Goal: Use online tool/utility: Utilize a website feature to perform a specific function

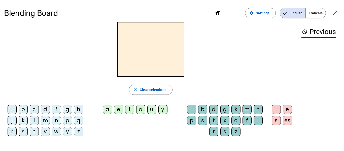
click at [313, 13] on span "Français" at bounding box center [315, 13] width 20 height 10
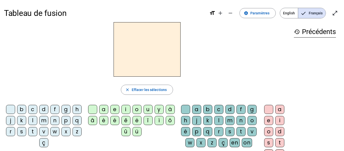
click at [26, 131] on div "s" at bounding box center [21, 131] width 9 height 9
click at [116, 107] on div "e" at bounding box center [114, 109] width 9 height 9
click at [37, 110] on div "c" at bounding box center [32, 109] width 9 height 9
click at [37, 119] on div "l" at bounding box center [32, 120] width 9 height 9
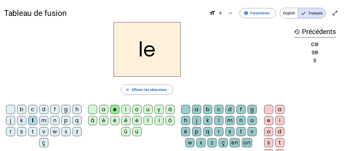
click at [48, 110] on div "d" at bounding box center [43, 109] width 9 height 9
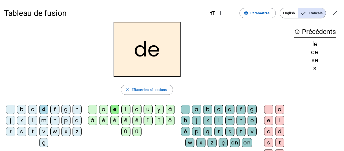
click at [143, 107] on div "u" at bounding box center [147, 109] width 9 height 9
click at [37, 120] on div "l" at bounding box center [32, 120] width 9 height 9
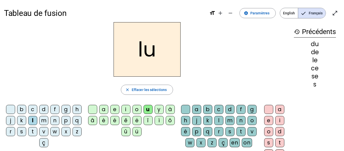
click at [48, 133] on div "v" at bounding box center [43, 131] width 9 height 9
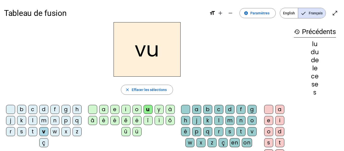
click at [26, 131] on div "s" at bounding box center [21, 131] width 9 height 9
click at [223, 109] on div "c" at bounding box center [218, 109] width 9 height 9
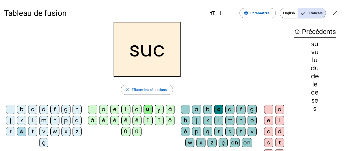
click at [113, 108] on div "e" at bounding box center [114, 109] width 9 height 9
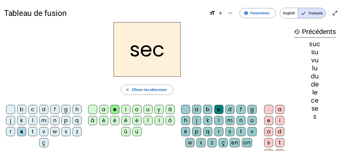
click at [105, 109] on div "a" at bounding box center [103, 109] width 9 height 9
click at [37, 121] on div "l" at bounding box center [32, 120] width 9 height 9
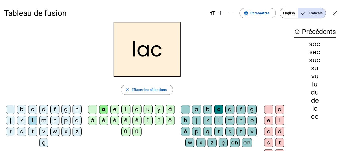
click at [26, 108] on div "b" at bounding box center [21, 109] width 9 height 9
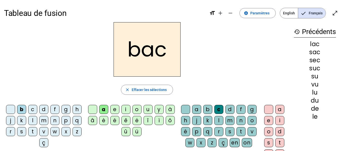
click at [37, 130] on div "t" at bounding box center [32, 131] width 9 height 9
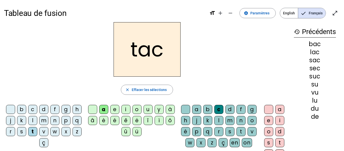
click at [137, 111] on div "o" at bounding box center [136, 109] width 9 height 9
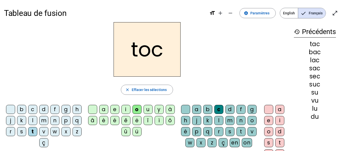
click at [15, 130] on div "r" at bounding box center [10, 131] width 9 height 9
click at [26, 131] on div "s" at bounding box center [21, 131] width 9 height 9
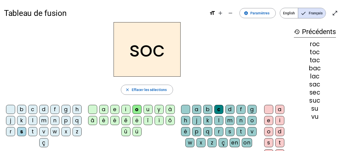
click at [223, 120] on div "l" at bounding box center [218, 120] width 9 height 9
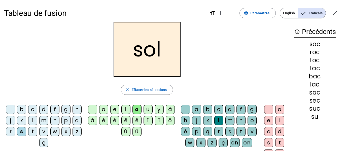
click at [26, 109] on div "b" at bounding box center [21, 109] width 9 height 9
